Goal: Task Accomplishment & Management: Manage account settings

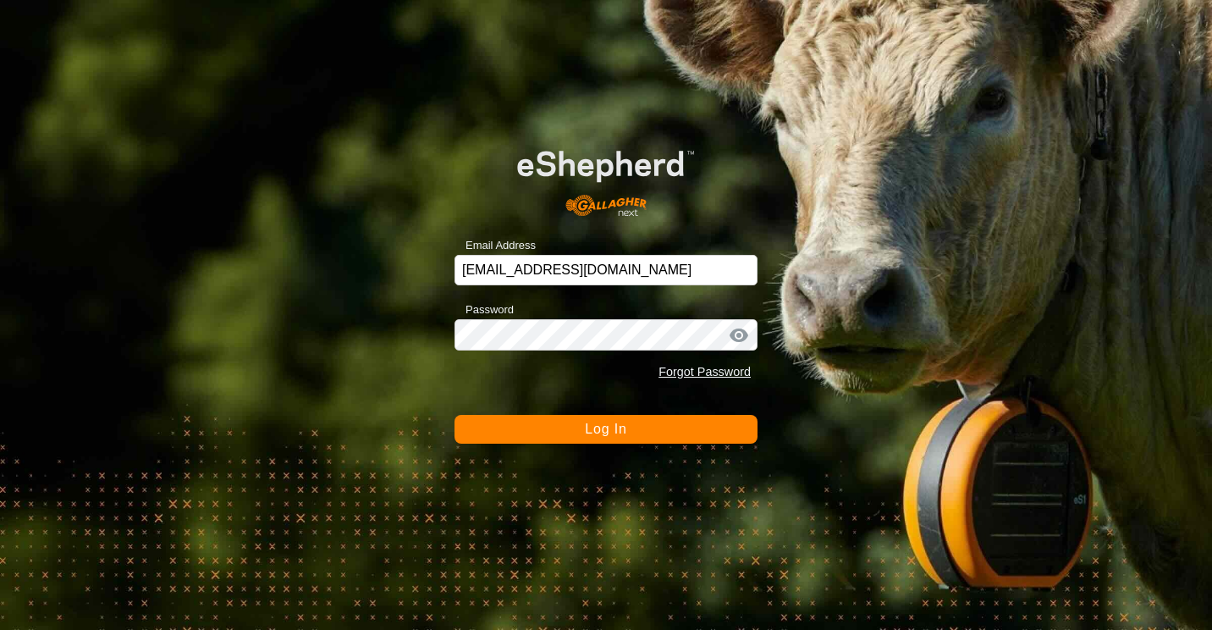
click at [642, 426] on button "Log In" at bounding box center [605, 429] width 303 height 29
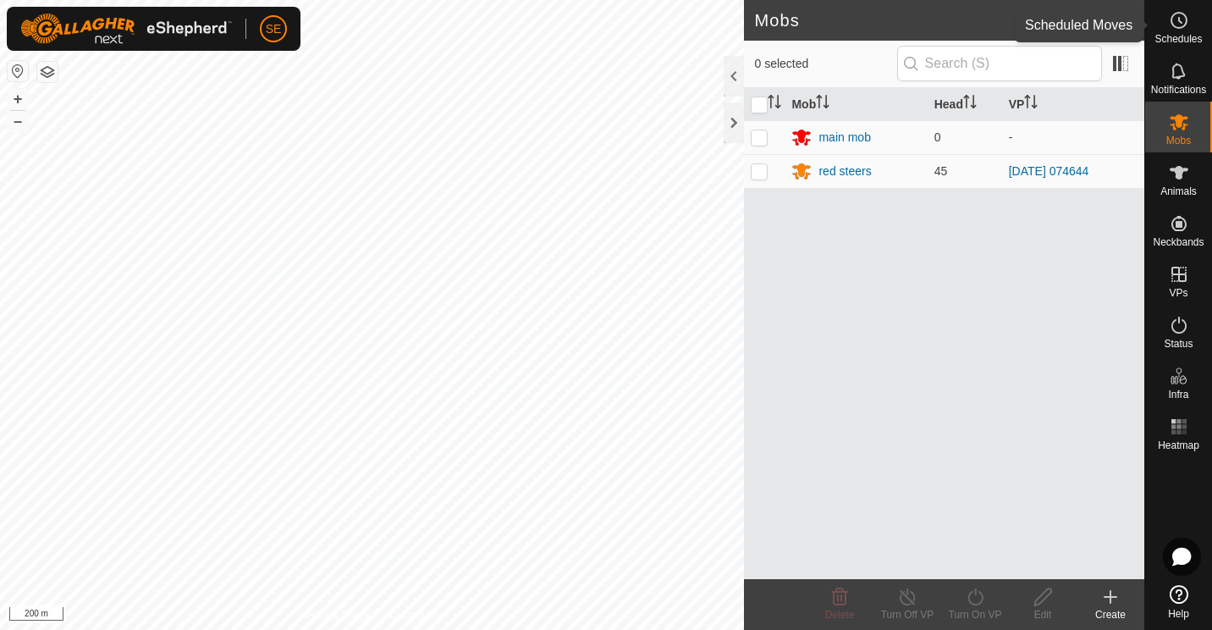
click at [1181, 34] on span "Schedules" at bounding box center [1177, 39] width 47 height 10
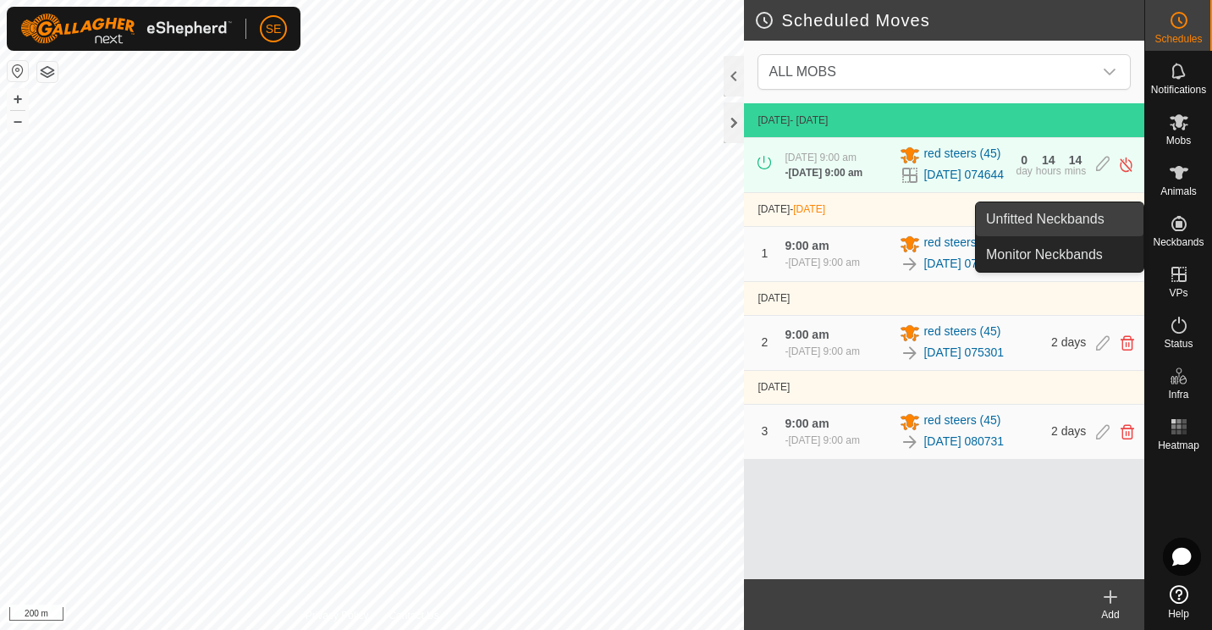
click at [1039, 221] on link "Unfitted Neckbands" at bounding box center [1060, 219] width 168 height 34
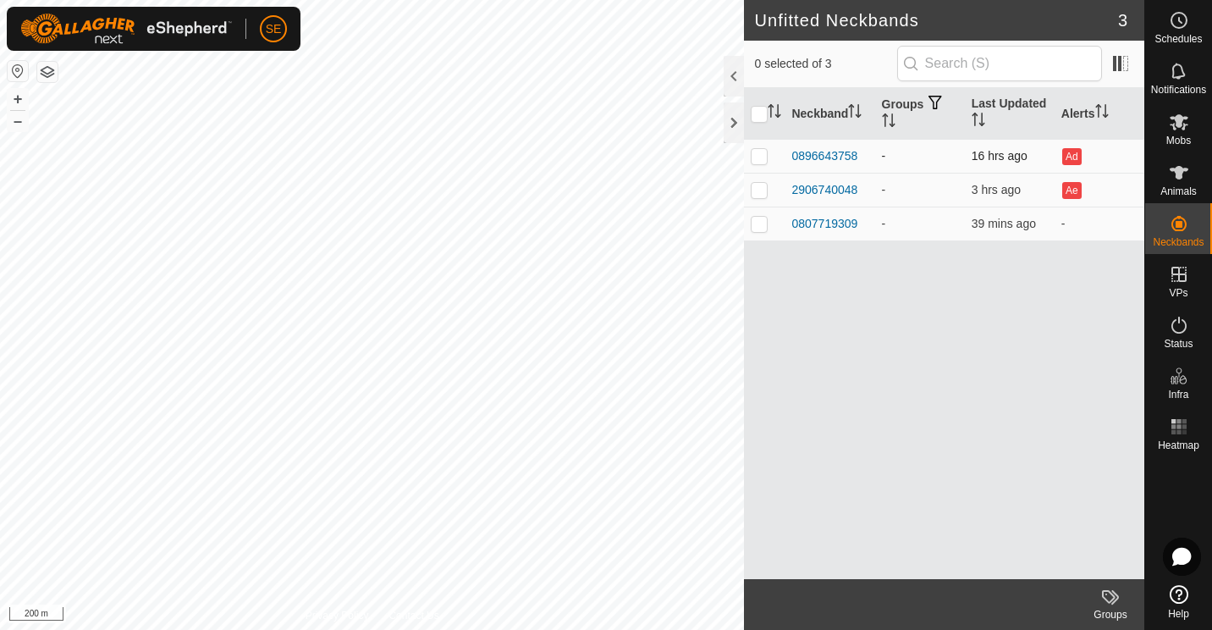
click at [757, 157] on p-checkbox at bounding box center [759, 156] width 17 height 14
checkbox input "true"
click at [755, 189] on p-checkbox at bounding box center [759, 190] width 17 height 14
checkbox input "true"
click at [757, 223] on p-checkbox at bounding box center [759, 224] width 17 height 14
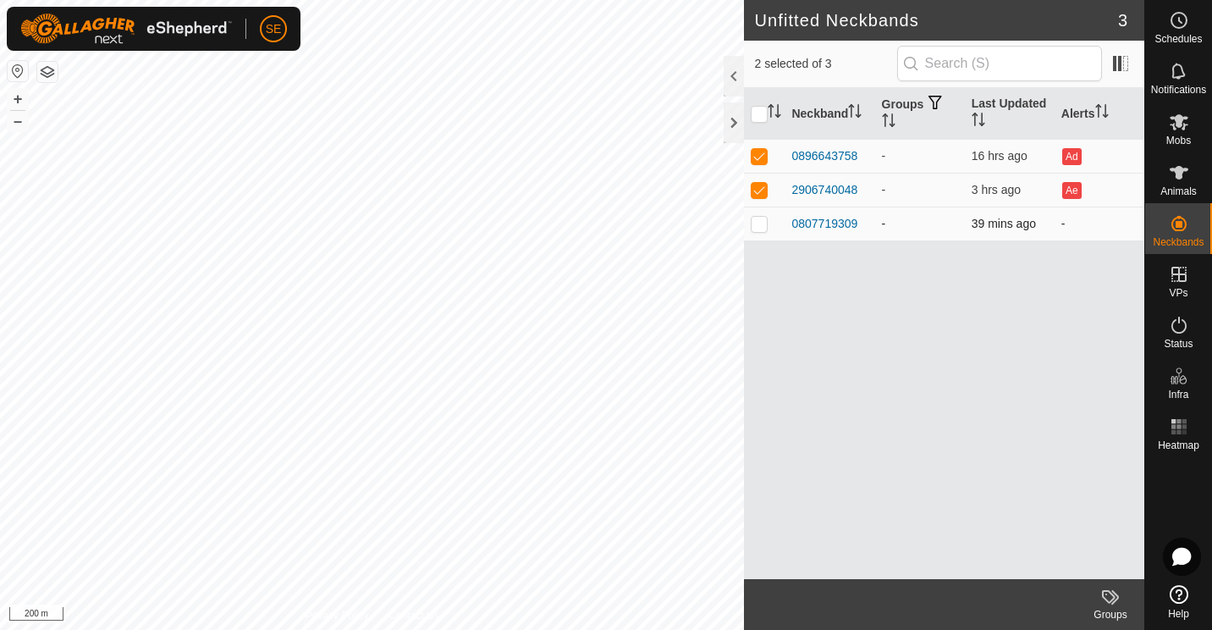
checkbox input "true"
click at [1113, 596] on icon at bounding box center [1109, 597] width 14 height 14
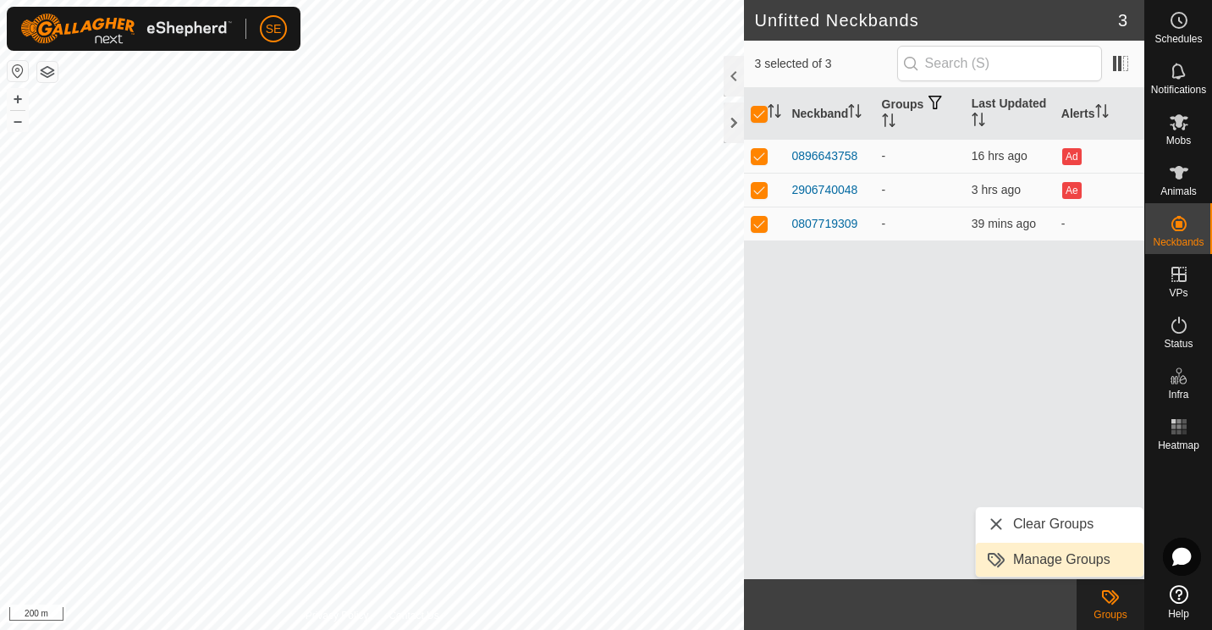
click at [1059, 559] on link "Manage Groups" at bounding box center [1060, 559] width 168 height 34
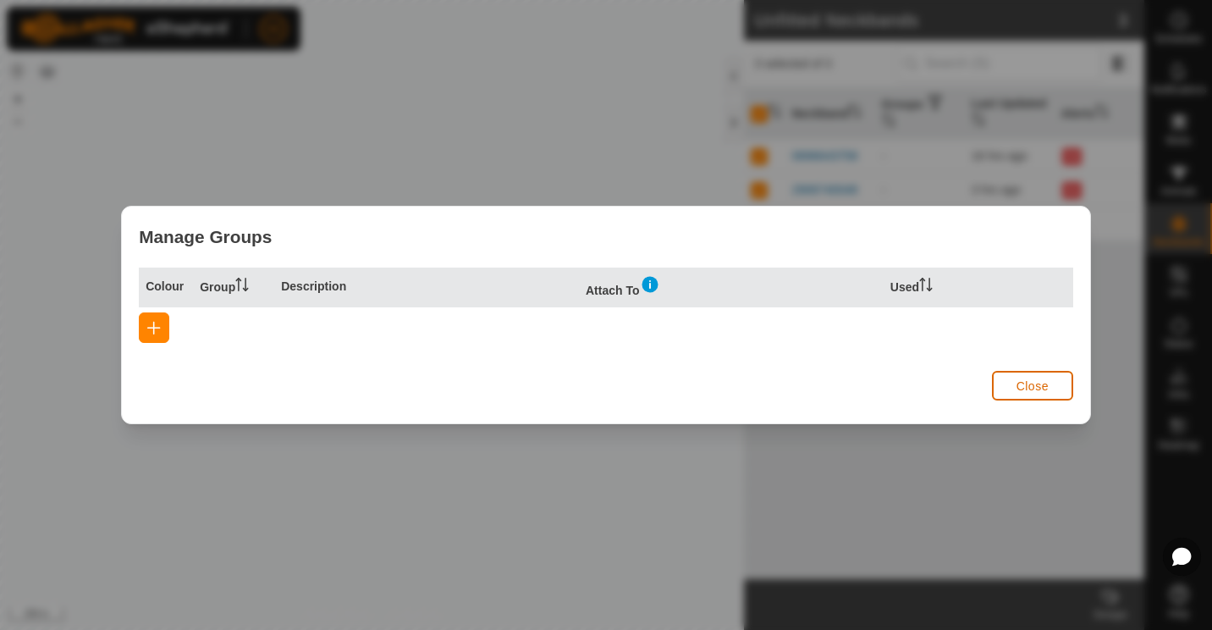
click at [1014, 384] on button "Close" at bounding box center [1032, 386] width 81 height 30
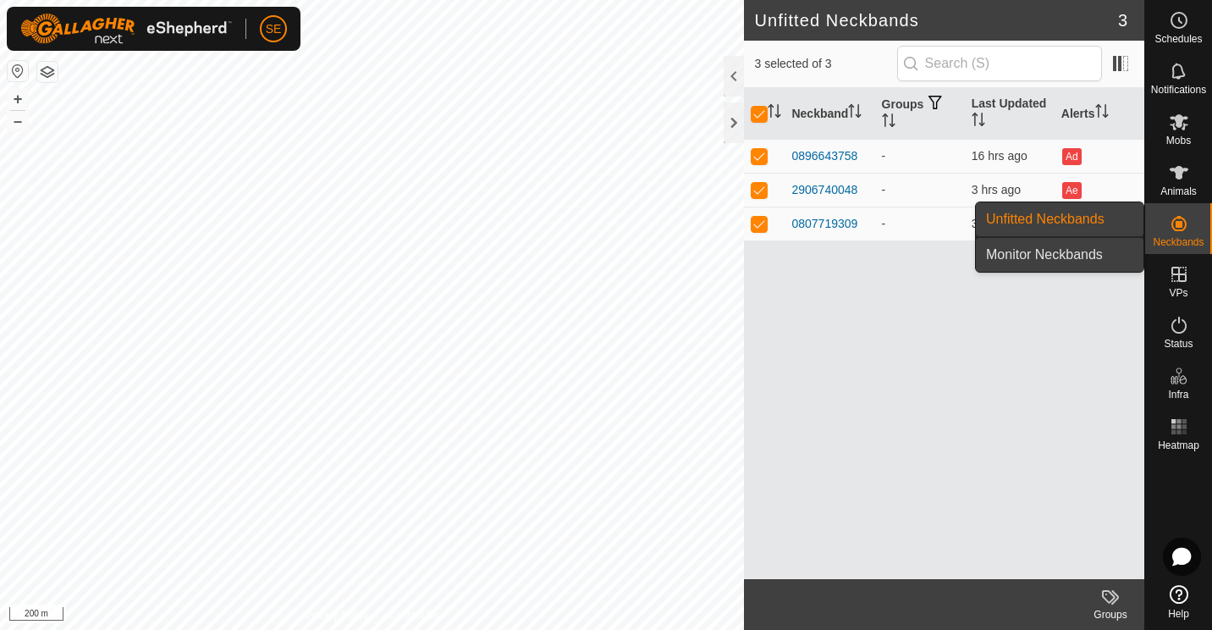
click at [1068, 251] on link "Monitor Neckbands" at bounding box center [1060, 255] width 168 height 34
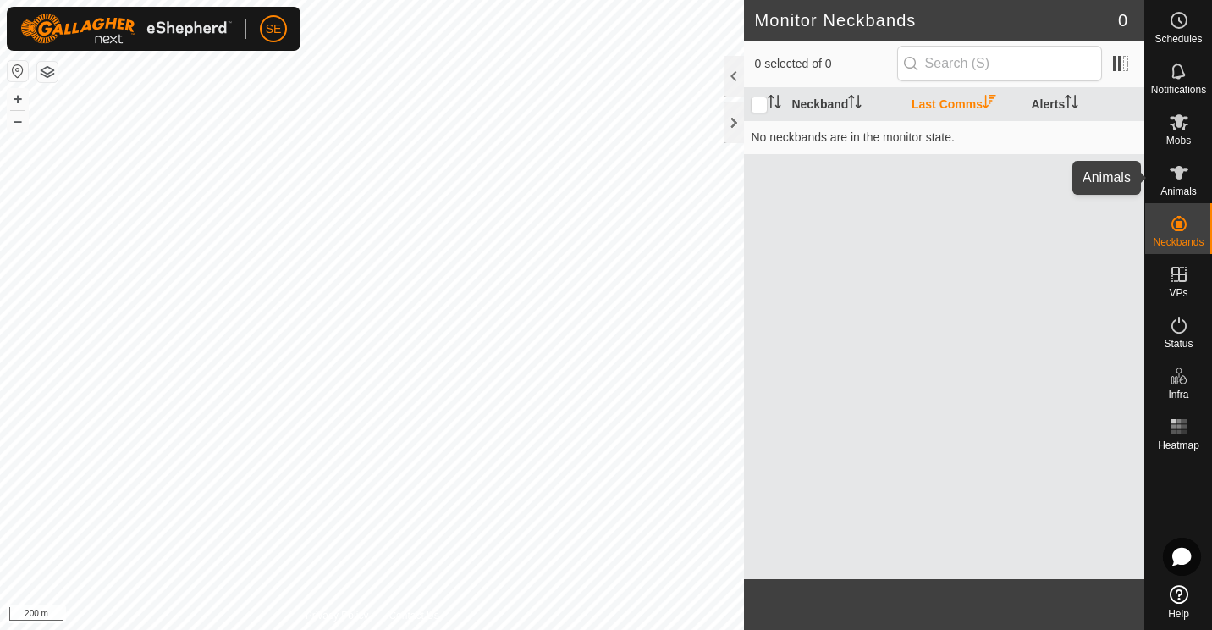
click at [1183, 178] on icon at bounding box center [1179, 172] width 20 height 20
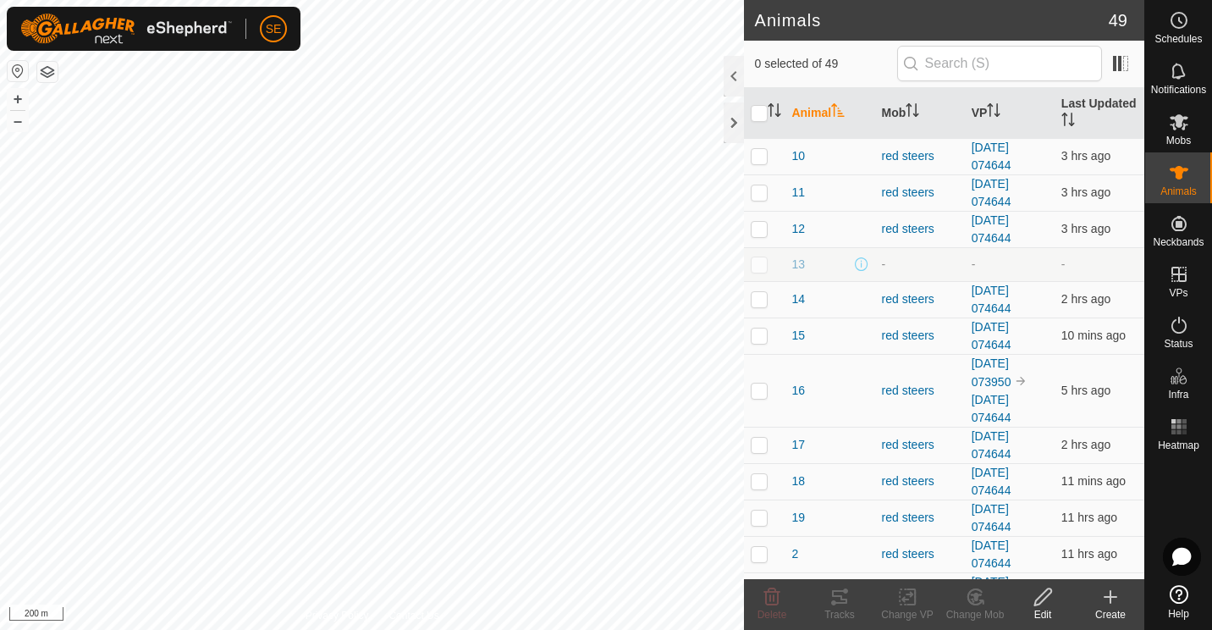
click at [754, 267] on p-checkbox at bounding box center [759, 264] width 17 height 14
checkbox input "false"
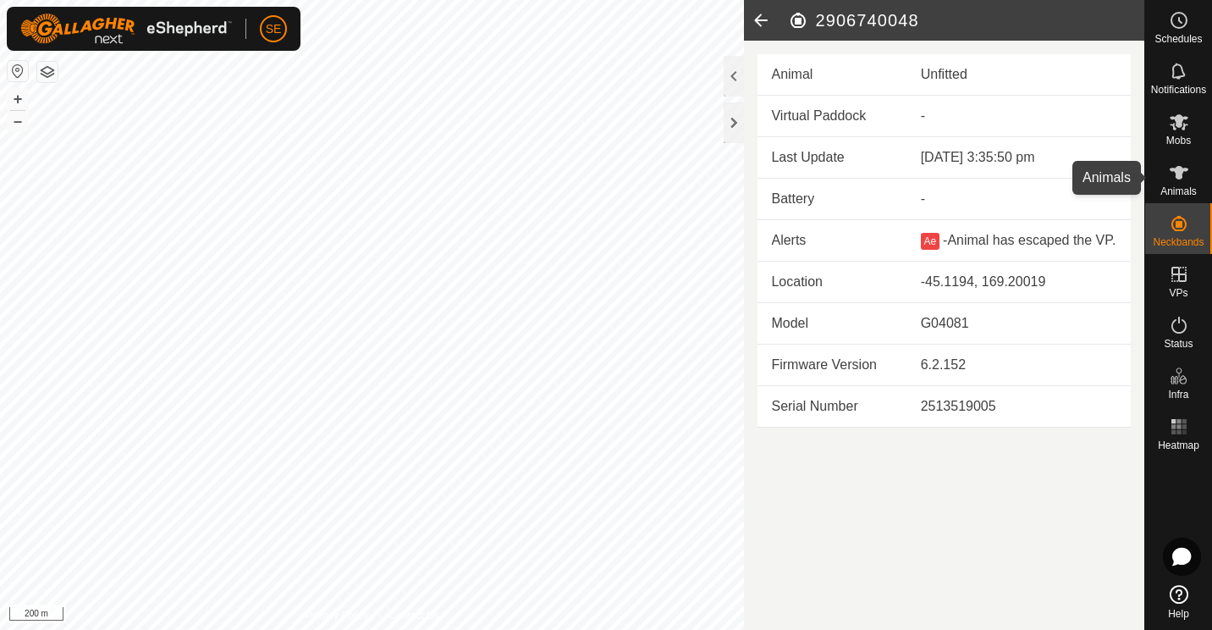
click at [1174, 168] on icon at bounding box center [1179, 173] width 19 height 14
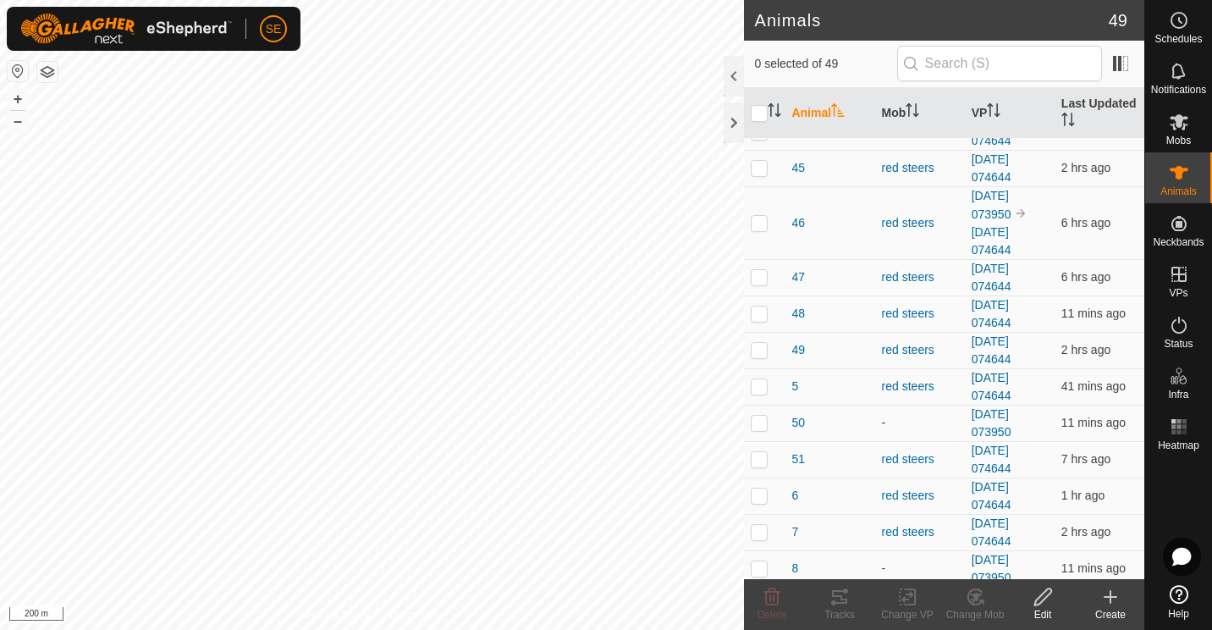
scroll to position [1409, 0]
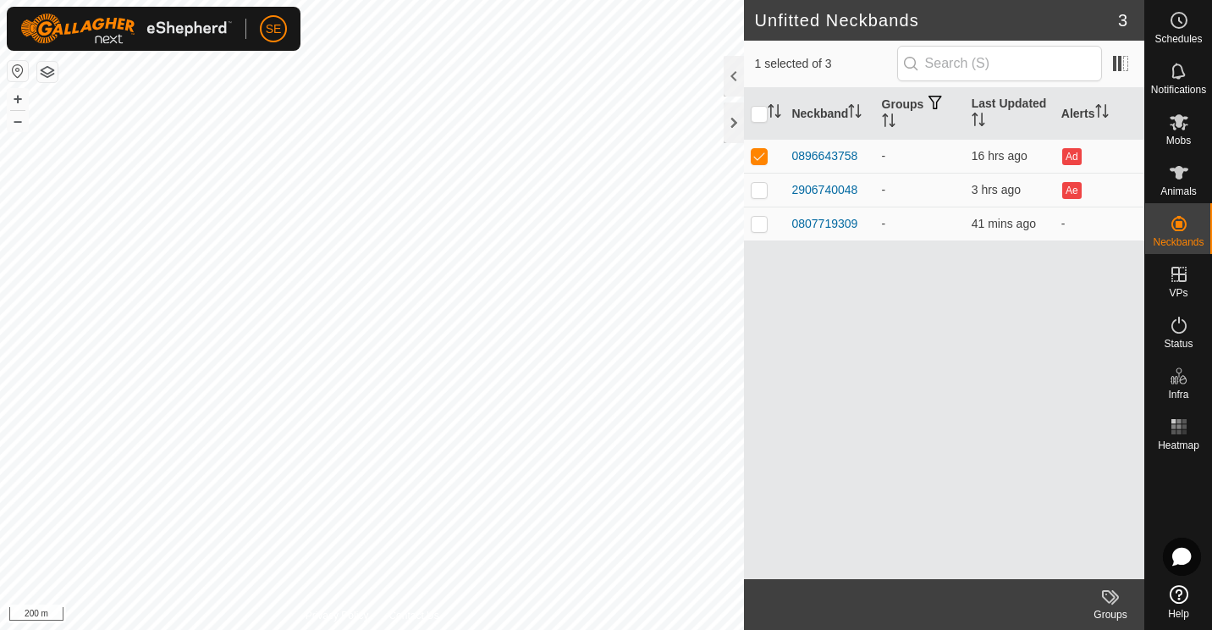
checkbox input "false"
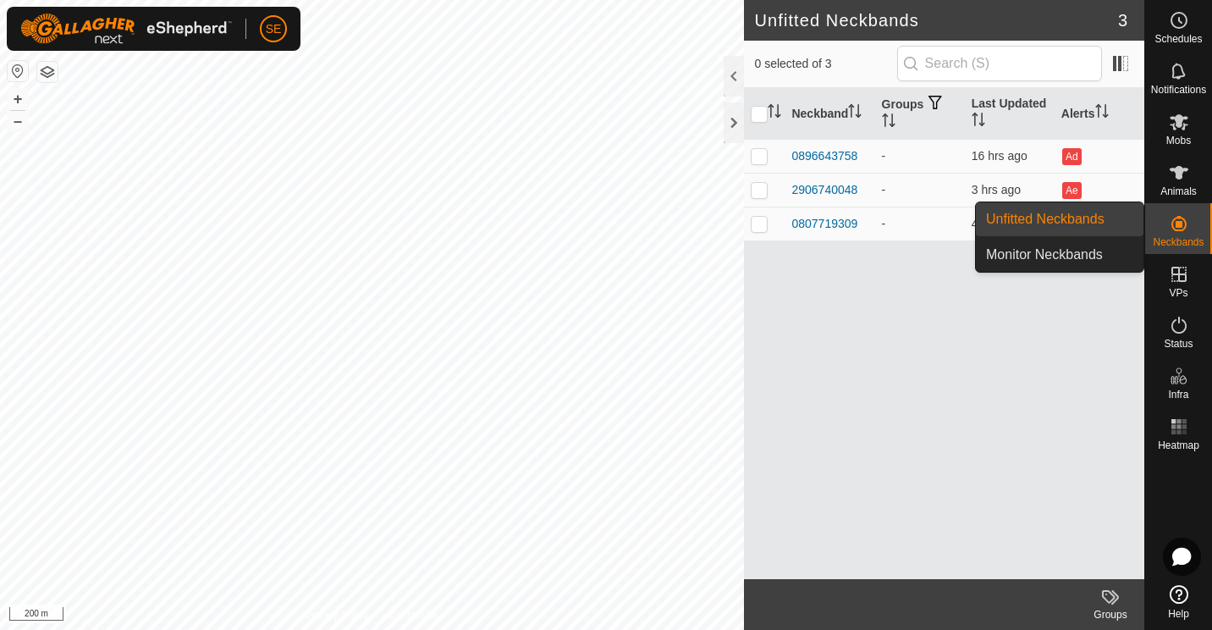
click at [1043, 219] on link "Unfitted Neckbands" at bounding box center [1060, 219] width 168 height 34
click at [1070, 260] on link "Monitor Neckbands" at bounding box center [1060, 255] width 168 height 34
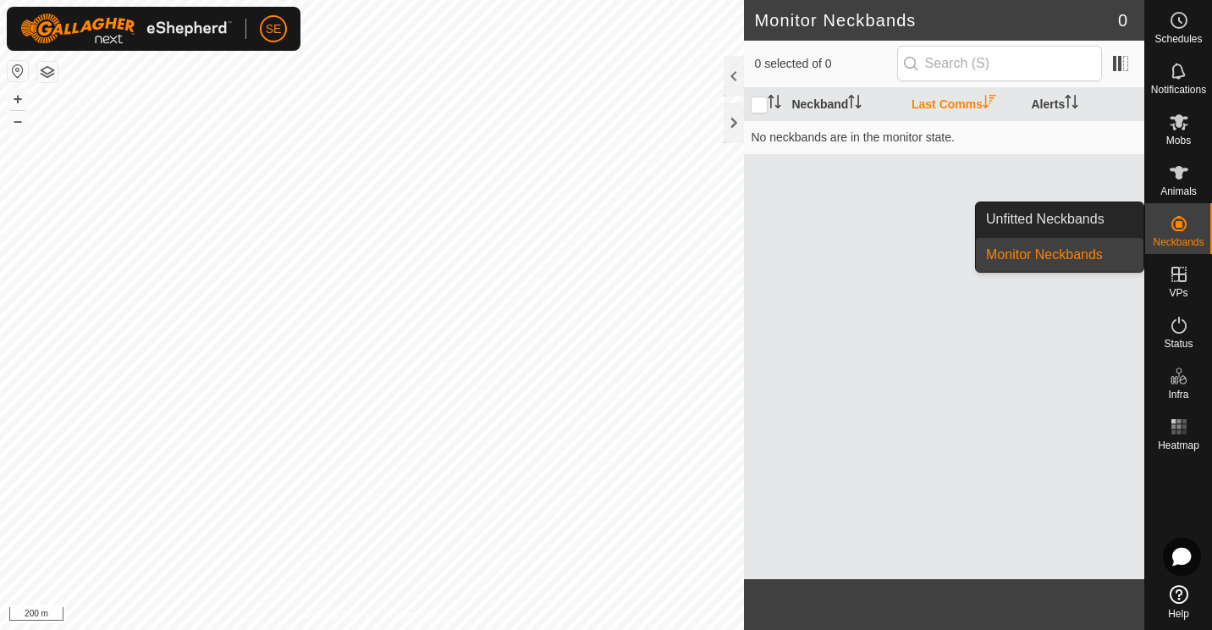
click at [1070, 260] on link "Monitor Neckbands" at bounding box center [1060, 255] width 168 height 34
click at [1061, 220] on link "Unfitted Neckbands" at bounding box center [1060, 219] width 168 height 34
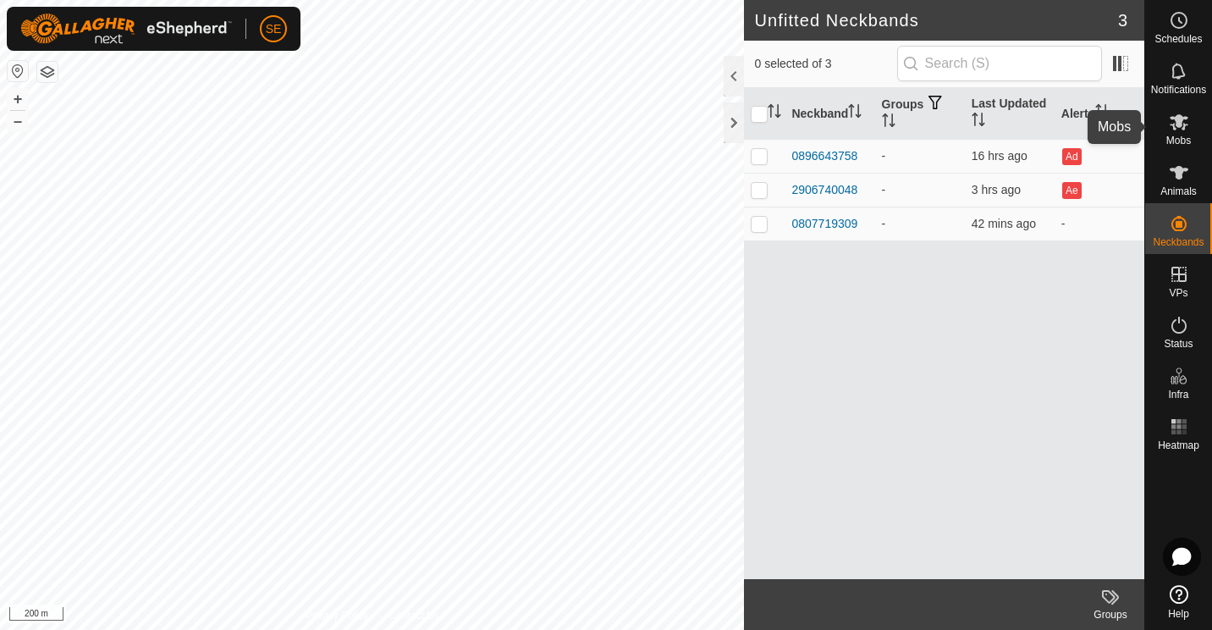
click at [1179, 136] on span "Mobs" at bounding box center [1178, 140] width 25 height 10
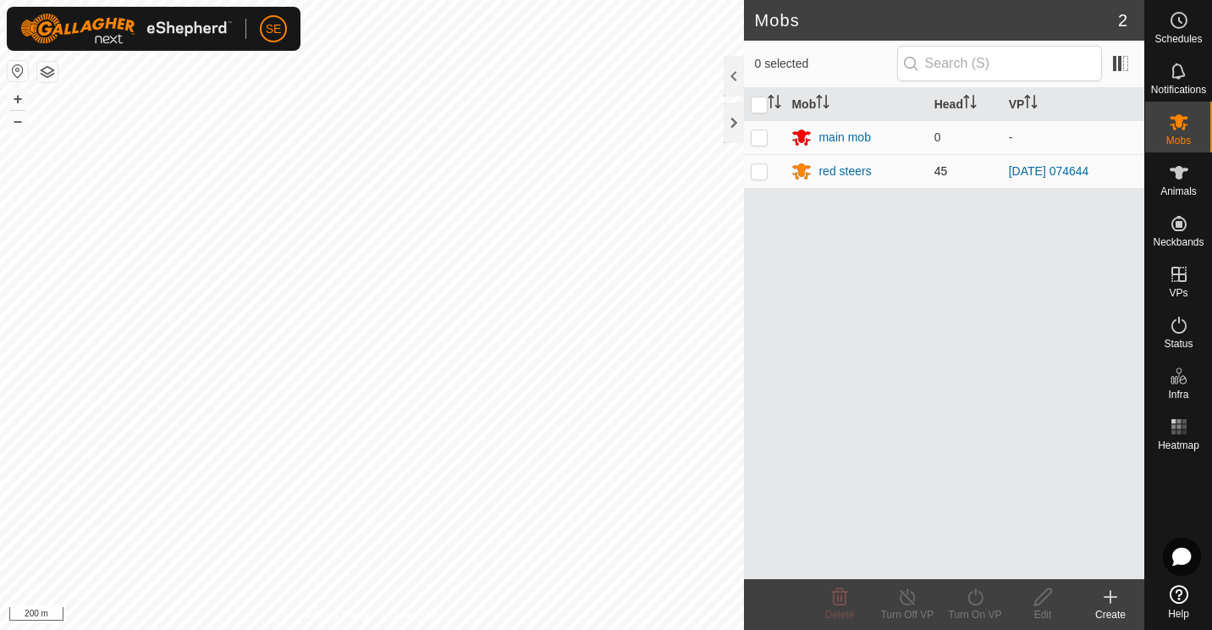
click at [752, 174] on p-checkbox at bounding box center [759, 171] width 17 height 14
checkbox input "true"
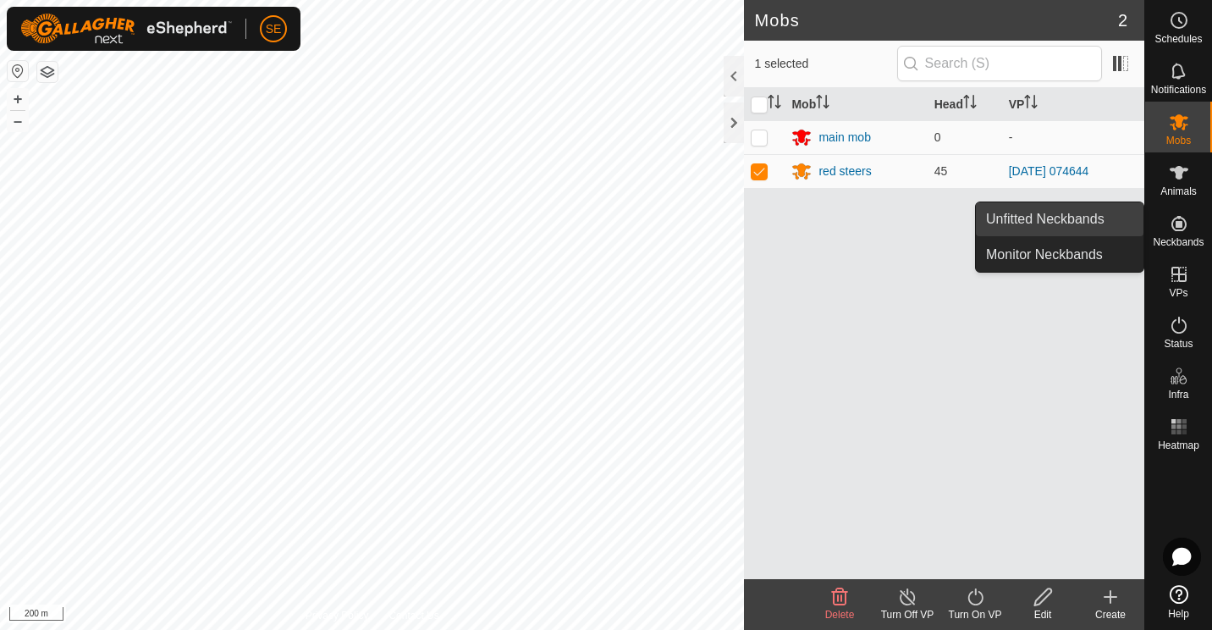
click at [1068, 224] on link "Unfitted Neckbands" at bounding box center [1060, 219] width 168 height 34
